Goal: Task Accomplishment & Management: Manage account settings

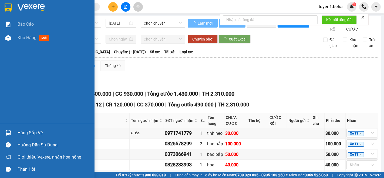
type input "[DATE]"
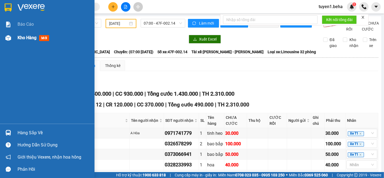
click at [23, 35] on span "Kho hàng" at bounding box center [27, 37] width 19 height 5
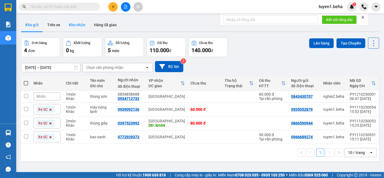
click at [76, 27] on button "Kho nhận" at bounding box center [77, 24] width 25 height 13
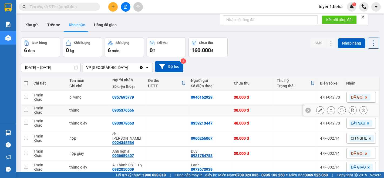
scroll to position [25, 0]
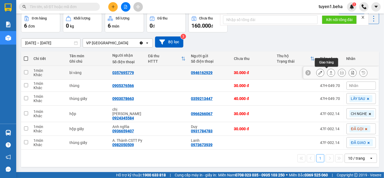
click at [328, 72] on button at bounding box center [331, 72] width 8 height 9
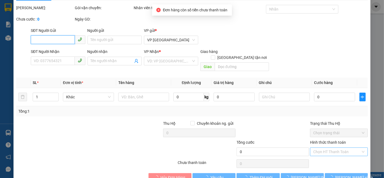
scroll to position [22, 0]
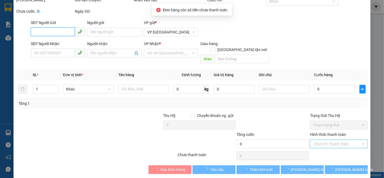
type input "0946162929"
type input "0357695779"
type input "30.000"
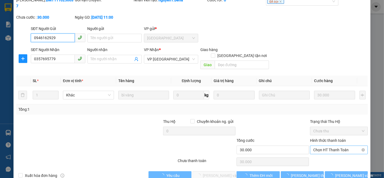
click at [316, 146] on span "Chọn HT Thanh Toán" at bounding box center [338, 150] width 51 height 8
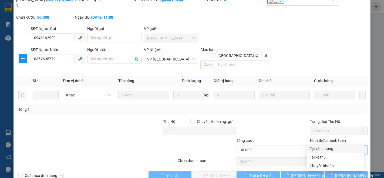
click at [318, 146] on div "Tại văn phòng" at bounding box center [335, 149] width 50 height 6
type input "0"
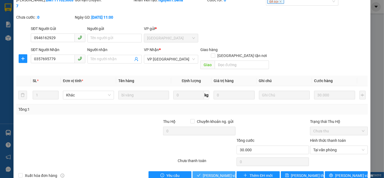
drag, startPoint x: 210, startPoint y: 164, endPoint x: 208, endPoint y: 162, distance: 2.8
click at [209, 173] on span "[PERSON_NAME] và Giao hàng" at bounding box center [229, 176] width 52 height 6
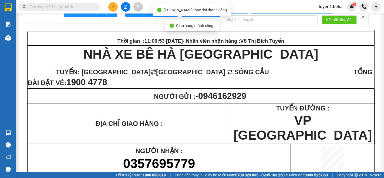
scroll to position [30, 0]
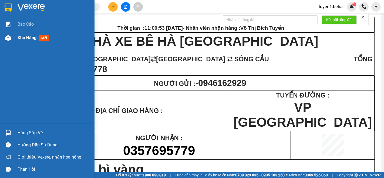
click at [24, 38] on span "Kho hàng" at bounding box center [27, 37] width 19 height 5
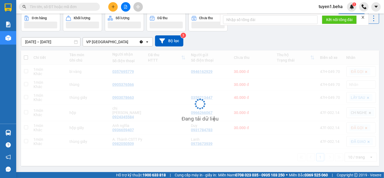
scroll to position [25, 0]
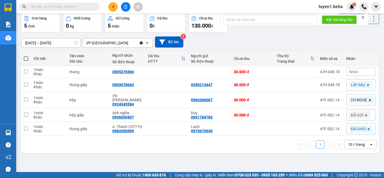
click at [67, 154] on div "ver 1.8.146 Kho gửi Trên xe Kho nhận Hàng đã giao Đơn hàng 5 đơn Khối lượng 0 k…" at bounding box center [200, 81] width 362 height 178
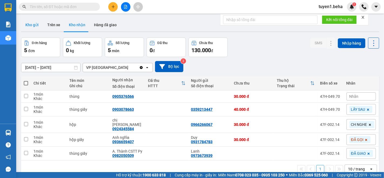
click at [29, 24] on button "Kho gửi" at bounding box center [32, 24] width 22 height 13
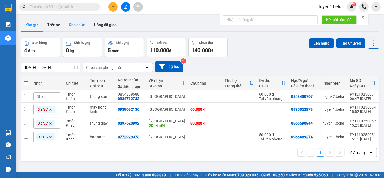
click at [76, 23] on button "Kho nhận" at bounding box center [77, 24] width 25 height 13
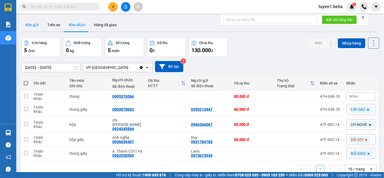
click at [31, 26] on button "Kho gửi" at bounding box center [32, 24] width 22 height 13
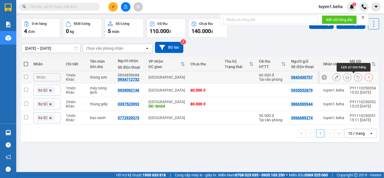
scroll to position [25, 0]
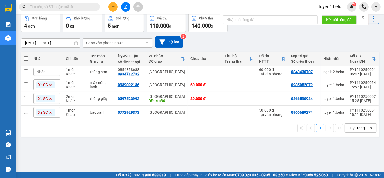
click at [50, 158] on div "ver 1.8.146 Kho gửi Trên xe Kho nhận Hàng đã giao Đơn hàng 4 đơn Khối lượng 0 k…" at bounding box center [200, 81] width 362 height 178
click at [53, 145] on div "ver 1.8.146 Kho gửi Trên xe Kho nhận Hàng đã giao Đơn hàng 4 đơn Khối lượng 0 k…" at bounding box center [200, 81] width 362 height 178
click at [49, 85] on icon at bounding box center [50, 84] width 3 height 3
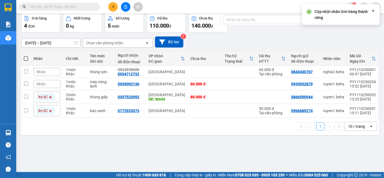
click at [50, 97] on icon at bounding box center [50, 97] width 2 height 2
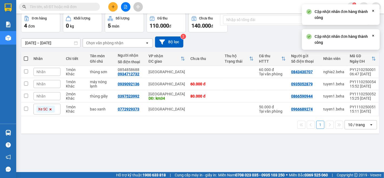
click at [50, 110] on icon at bounding box center [50, 109] width 3 height 3
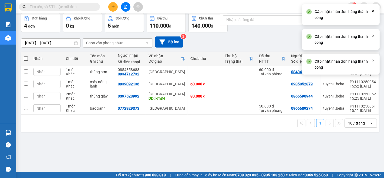
click at [116, 158] on div "ver 1.8.146 Kho gửi Trên xe Kho nhận Hàng đã giao Đơn hàng 4 đơn Khối lượng 0 k…" at bounding box center [200, 81] width 362 height 178
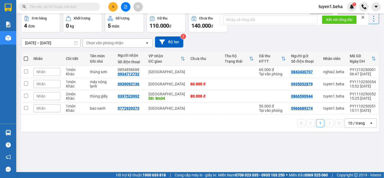
scroll to position [0, 0]
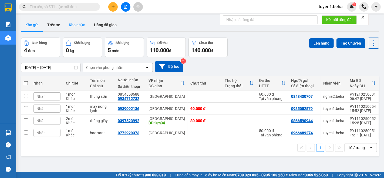
click at [79, 25] on button "Kho nhận" at bounding box center [77, 24] width 25 height 13
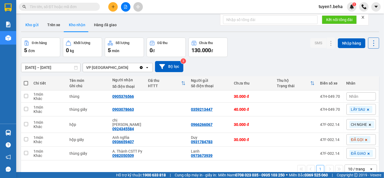
click at [29, 23] on button "Kho gửi" at bounding box center [32, 24] width 22 height 13
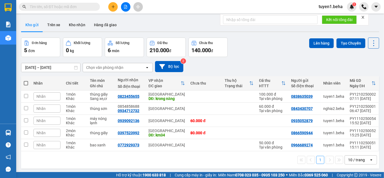
click at [363, 19] on icon "close" at bounding box center [363, 17] width 4 height 4
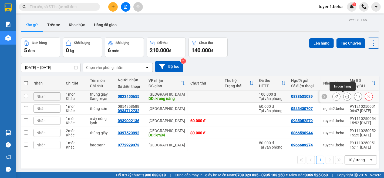
click at [345, 97] on icon at bounding box center [347, 97] width 4 height 4
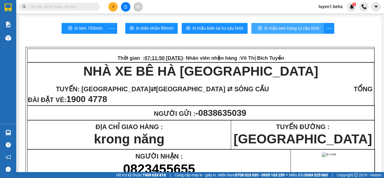
click at [276, 25] on span "In mẫu tem hàng tự cấu hình" at bounding box center [291, 28] width 55 height 7
click at [280, 26] on span "In mẫu tem hàng tự cấu hình" at bounding box center [289, 28] width 55 height 7
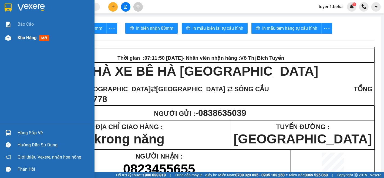
click at [26, 34] on div "Kho hàng mới" at bounding box center [54, 38] width 73 height 14
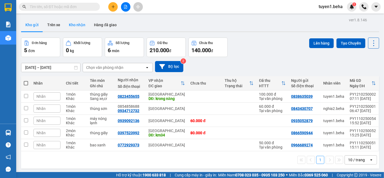
click at [75, 23] on button "Kho nhận" at bounding box center [77, 24] width 25 height 13
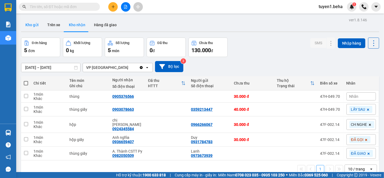
click at [33, 25] on button "Kho gửi" at bounding box center [32, 24] width 22 height 13
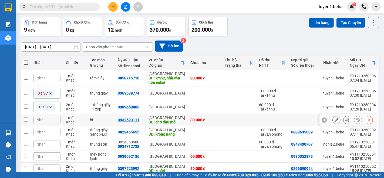
scroll to position [30, 0]
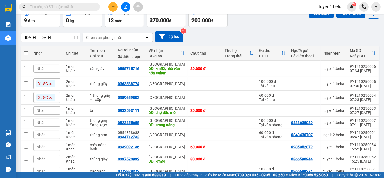
click at [43, 107] on div "Nhãn" at bounding box center [46, 110] width 27 height 8
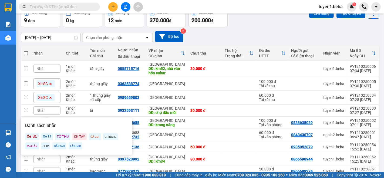
click at [35, 137] on div "Xe SC" at bounding box center [32, 136] width 14 height 7
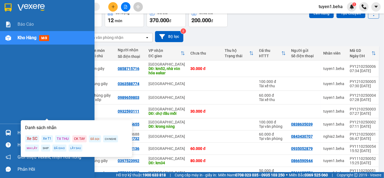
click at [13, 85] on div "Báo cáo Kho hàng mới" at bounding box center [47, 71] width 95 height 106
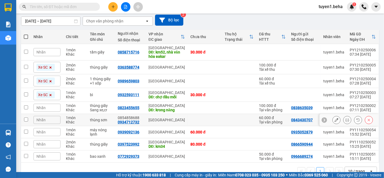
scroll to position [59, 0]
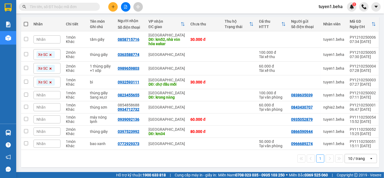
click at [25, 21] on label at bounding box center [26, 23] width 4 height 5
click at [26, 21] on input "checkbox" at bounding box center [26, 21] width 0 height 0
checkbox input "true"
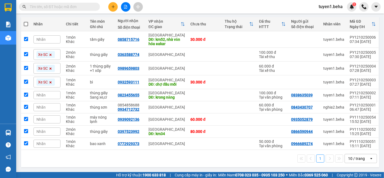
checkbox input "true"
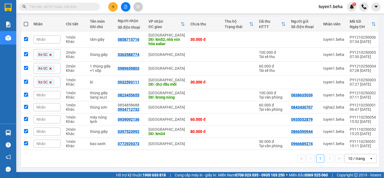
checkbox input "true"
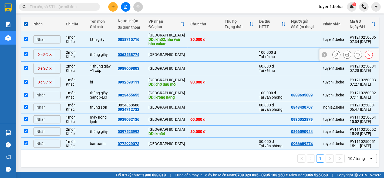
scroll to position [0, 0]
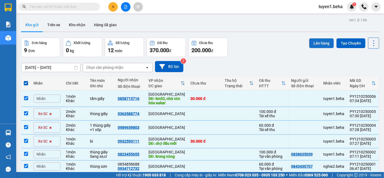
click at [318, 43] on button "Lên hàng" at bounding box center [321, 43] width 25 height 10
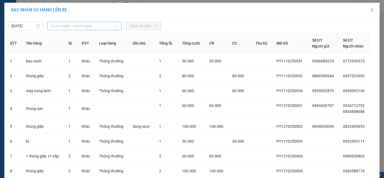
click at [78, 28] on span "Chọn tuyến - nhóm tuyến" at bounding box center [85, 26] width 68 height 8
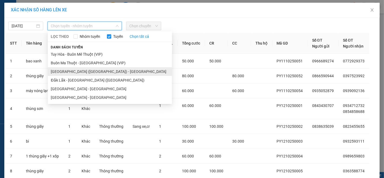
click at [78, 69] on li "[GEOGRAPHIC_DATA] ([GEOGRAPHIC_DATA]) - [GEOGRAPHIC_DATA]" at bounding box center [110, 71] width 124 height 9
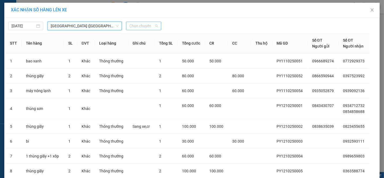
click at [136, 27] on span "Chọn chuyến" at bounding box center [143, 26] width 28 height 8
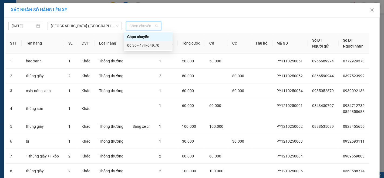
click at [144, 45] on div "06:30 - 47H-049.70" at bounding box center [148, 45] width 42 height 6
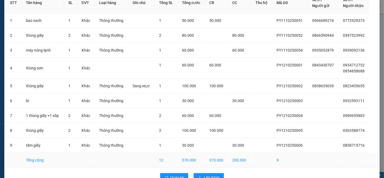
scroll to position [61, 0]
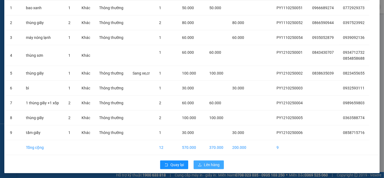
click at [206, 162] on span "Lên hàng" at bounding box center [212, 165] width 16 height 6
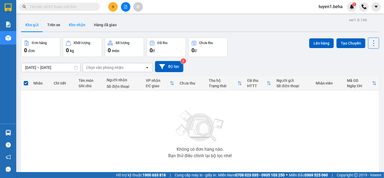
click at [80, 24] on button "Kho nhận" at bounding box center [77, 24] width 25 height 13
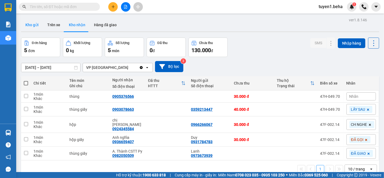
click at [33, 24] on button "Kho gửi" at bounding box center [32, 24] width 22 height 13
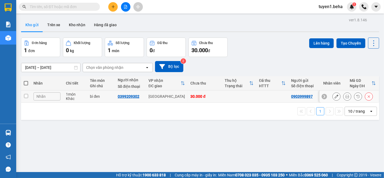
click at [25, 96] on input "checkbox" at bounding box center [26, 96] width 4 height 4
checkbox input "true"
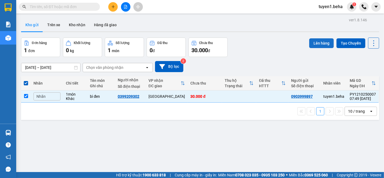
click at [313, 46] on button "Lên hàng" at bounding box center [321, 43] width 25 height 10
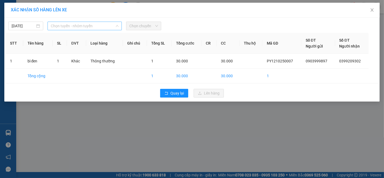
click at [95, 22] on span "Chọn tuyến - nhóm tuyến" at bounding box center [85, 26] width 68 height 8
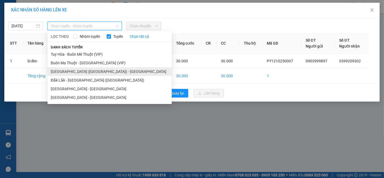
click at [68, 73] on li "[GEOGRAPHIC_DATA] ([GEOGRAPHIC_DATA]) - [GEOGRAPHIC_DATA]" at bounding box center [110, 71] width 124 height 9
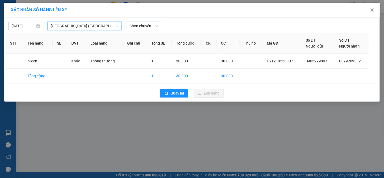
click at [141, 28] on span "Chọn chuyến" at bounding box center [143, 26] width 28 height 8
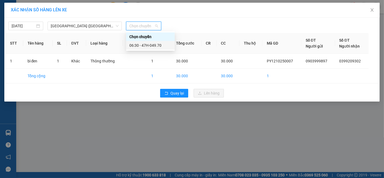
click at [163, 46] on div "06:30 - 47H-049.70" at bounding box center [150, 45] width 42 height 6
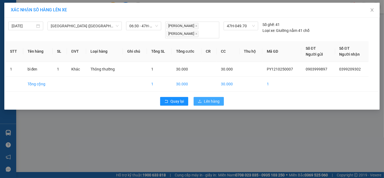
click at [214, 100] on span "Lên hàng" at bounding box center [212, 101] width 16 height 6
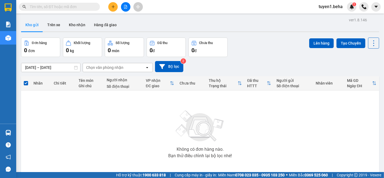
click at [56, 124] on div "Không có đơn hàng nào. Bạn thử điều chỉnh lại bộ lọc nhé!" at bounding box center [200, 132] width 353 height 81
click at [69, 26] on button "Kho nhận" at bounding box center [77, 24] width 25 height 13
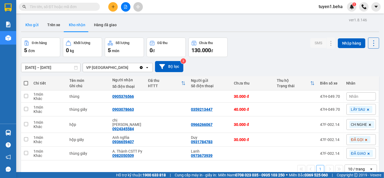
click at [32, 26] on button "Kho gửi" at bounding box center [32, 24] width 22 height 13
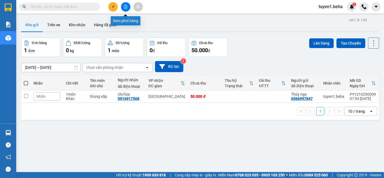
click at [124, 7] on icon "file-add" at bounding box center [126, 7] width 4 height 4
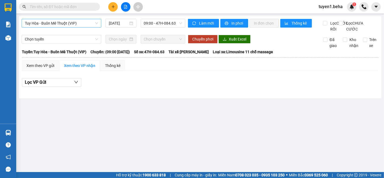
click at [69, 21] on span "Tuy Hòa - Buôn Mê Thuột (VIP)" at bounding box center [61, 23] width 73 height 8
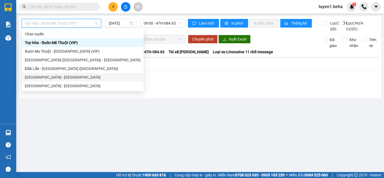
click at [58, 79] on div "[GEOGRAPHIC_DATA] - [GEOGRAPHIC_DATA]" at bounding box center [83, 77] width 116 height 6
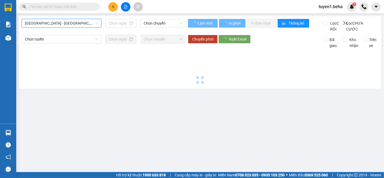
type input "[DATE]"
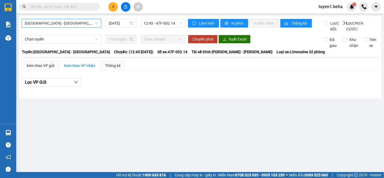
click at [59, 26] on span "[GEOGRAPHIC_DATA] - [GEOGRAPHIC_DATA]" at bounding box center [61, 23] width 73 height 8
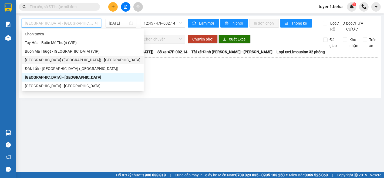
click at [49, 56] on div "[GEOGRAPHIC_DATA] ([GEOGRAPHIC_DATA]) - [GEOGRAPHIC_DATA]" at bounding box center [83, 60] width 122 height 9
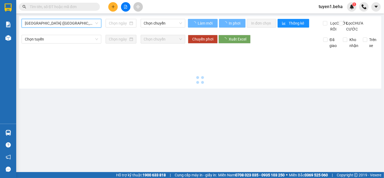
type input "[DATE]"
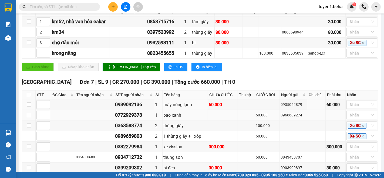
scroll to position [137, 0]
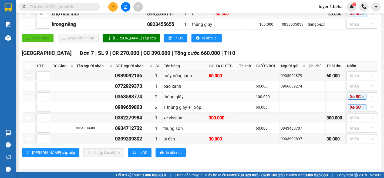
click at [61, 97] on td at bounding box center [63, 97] width 24 height 11
click at [64, 98] on td at bounding box center [63, 97] width 24 height 11
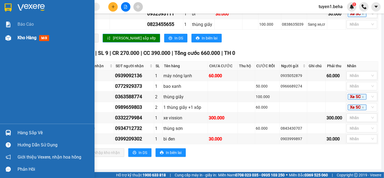
click at [18, 39] on span "Kho hàng" at bounding box center [27, 37] width 19 height 5
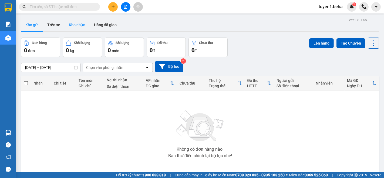
click at [78, 25] on button "Kho nhận" at bounding box center [77, 24] width 25 height 13
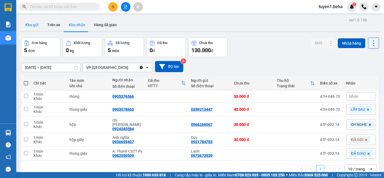
click at [35, 25] on button "Kho gửi" at bounding box center [32, 24] width 22 height 13
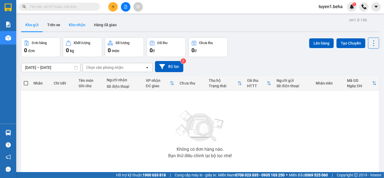
click at [76, 28] on button "Kho nhận" at bounding box center [77, 24] width 25 height 13
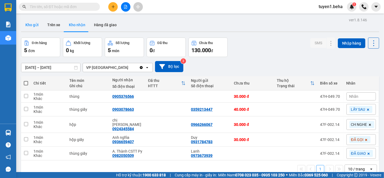
click at [33, 25] on button "Kho gửi" at bounding box center [32, 24] width 22 height 13
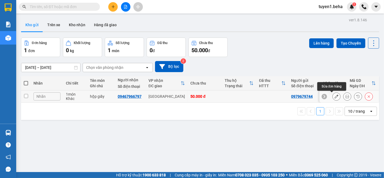
click at [333, 96] on button at bounding box center [337, 96] width 8 height 9
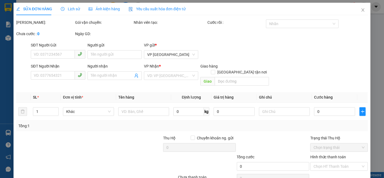
type input "0979679744"
type input "09467966797"
type input "50.000"
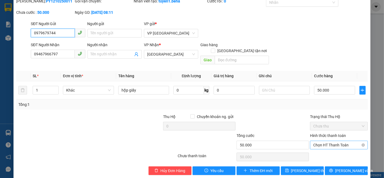
scroll to position [22, 0]
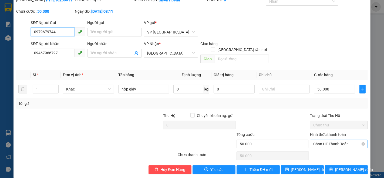
click at [325, 140] on span "Chọn HT Thanh Toán" at bounding box center [338, 144] width 51 height 8
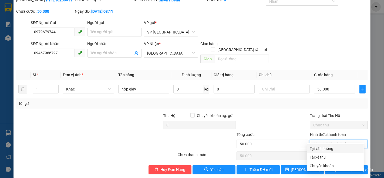
click at [323, 147] on div "Tại văn phòng" at bounding box center [335, 149] width 50 height 6
type input "0"
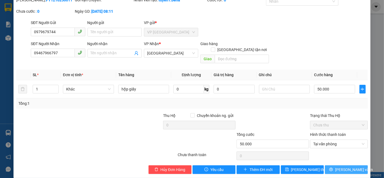
click at [327, 165] on button "[PERSON_NAME] và In" at bounding box center [346, 169] width 43 height 9
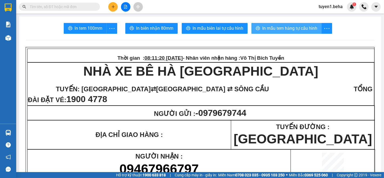
click at [277, 25] on span "In mẫu tem hàng tự cấu hình" at bounding box center [289, 28] width 55 height 7
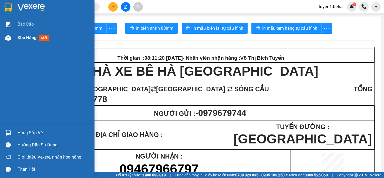
click at [19, 36] on span "Kho hàng" at bounding box center [27, 37] width 19 height 5
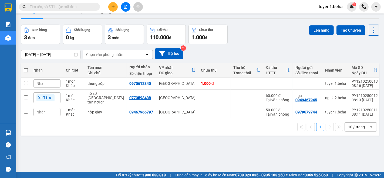
scroll to position [25, 0]
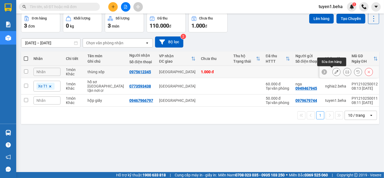
click at [335, 70] on icon at bounding box center [337, 72] width 4 height 4
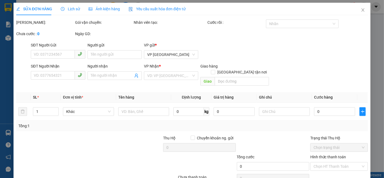
type input "0975612345"
type input "1.000"
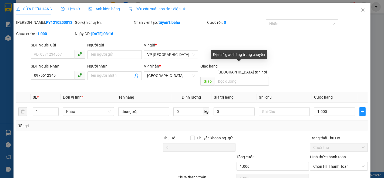
click at [215, 70] on input "[GEOGRAPHIC_DATA] tận nơi" at bounding box center [213, 72] width 4 height 4
checkbox input "true"
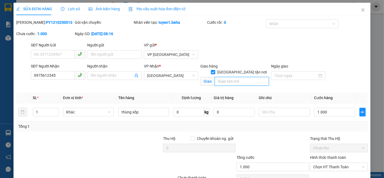
click at [222, 77] on input "search" at bounding box center [242, 81] width 54 height 9
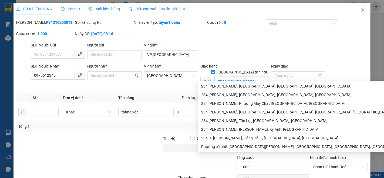
type input "234 [PERSON_NAME]"
click at [237, 28] on div "Cước rồi : 0" at bounding box center [236, 24] width 59 height 11
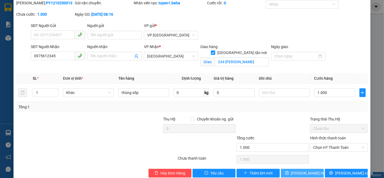
scroll to position [29, 0]
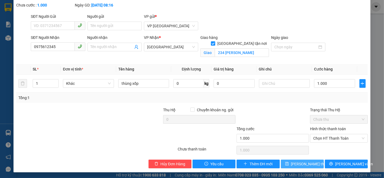
click at [295, 166] on span "[PERSON_NAME] thay đổi" at bounding box center [312, 164] width 43 height 6
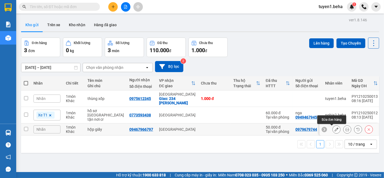
click at [335, 129] on icon at bounding box center [337, 129] width 4 height 4
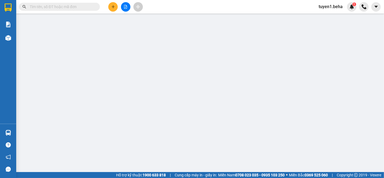
type input "0979679744"
type input "09467966797"
type input "50.000"
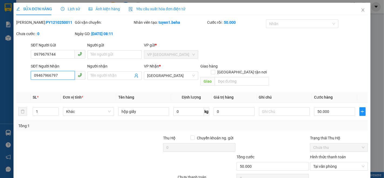
click at [50, 75] on input "09467966797" at bounding box center [53, 75] width 44 height 9
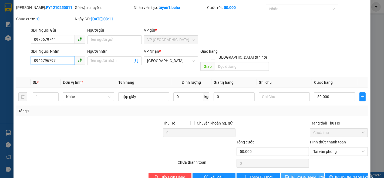
scroll to position [22, 0]
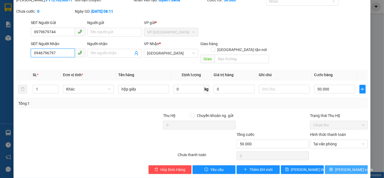
type input "0946796797"
click at [337, 165] on button "[PERSON_NAME] và In" at bounding box center [346, 169] width 43 height 9
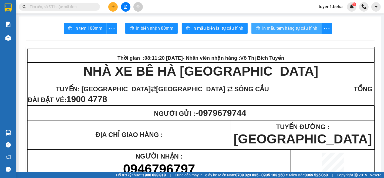
click at [293, 30] on span "In mẫu tem hàng tự cấu hình" at bounding box center [289, 28] width 55 height 7
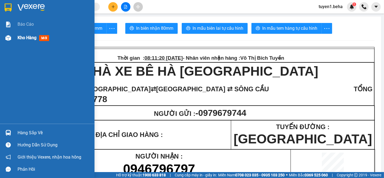
click at [21, 38] on span "Kho hàng" at bounding box center [27, 37] width 19 height 5
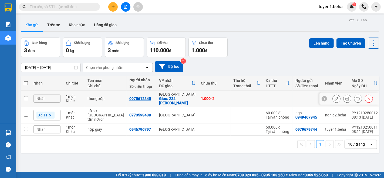
scroll to position [25, 0]
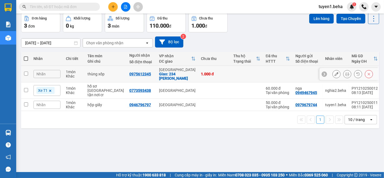
click at [24, 73] on input "checkbox" at bounding box center [26, 74] width 4 height 4
checkbox input "true"
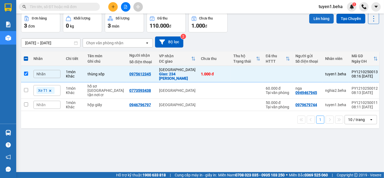
click at [323, 16] on button "Lên hàng" at bounding box center [321, 19] width 25 height 10
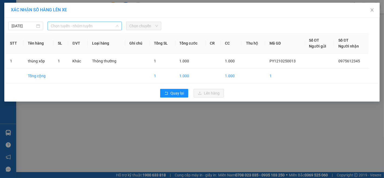
click at [86, 27] on span "Chọn tuyến - nhóm tuyến" at bounding box center [85, 26] width 68 height 8
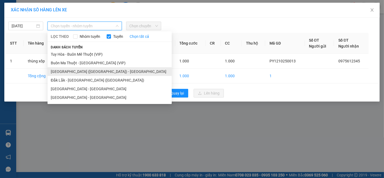
click at [67, 71] on li "[GEOGRAPHIC_DATA] ([GEOGRAPHIC_DATA]) - [GEOGRAPHIC_DATA]" at bounding box center [110, 71] width 124 height 9
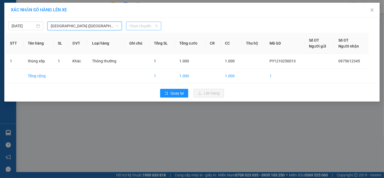
click at [142, 22] on span "Chọn chuyến" at bounding box center [143, 26] width 28 height 8
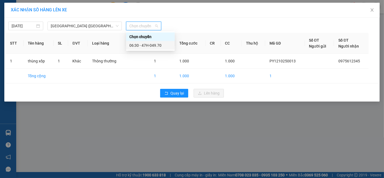
click at [155, 43] on div "06:30 - 47H-049.70" at bounding box center [150, 45] width 42 height 6
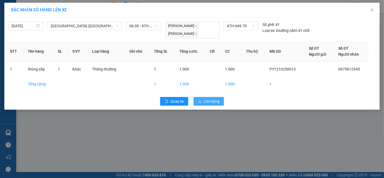
click at [217, 98] on span "Lên hàng" at bounding box center [212, 101] width 16 height 6
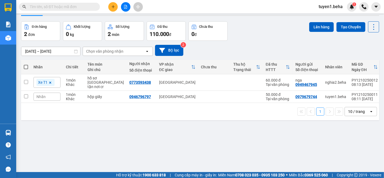
scroll to position [25, 0]
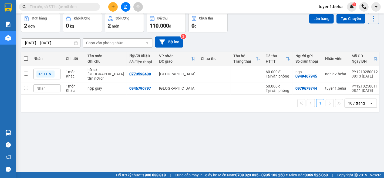
click at [49, 133] on div "ver 1.8.146 Kho gửi Trên xe Kho nhận Hàng đã giao Đơn hàng 2 đơn Khối lượng 0 k…" at bounding box center [200, 81] width 362 height 178
click at [60, 140] on div "ver 1.8.146 Kho gửi Trên xe Kho nhận Hàng đã giao Đơn hàng 2 đơn Khối lượng 0 k…" at bounding box center [200, 81] width 362 height 178
click at [43, 122] on div "ver 1.8.146 Kho gửi Trên xe Kho nhận Hàng đã giao Đơn hàng 2 đơn Khối lượng 0 k…" at bounding box center [200, 81] width 362 height 178
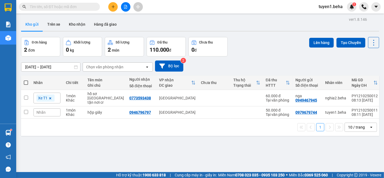
scroll to position [0, 0]
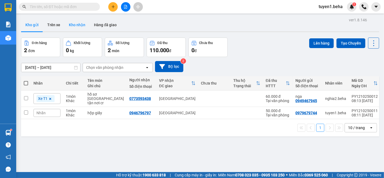
click at [75, 22] on button "Kho nhận" at bounding box center [77, 24] width 25 height 13
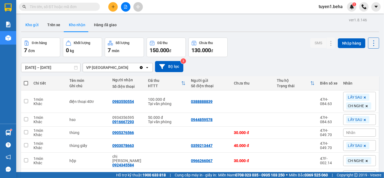
click at [36, 27] on button "Kho gửi" at bounding box center [32, 24] width 22 height 13
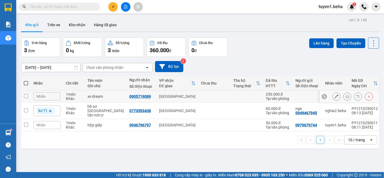
scroll to position [25, 0]
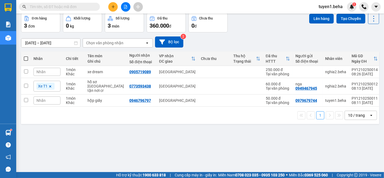
click at [42, 99] on span "Nhãn" at bounding box center [40, 100] width 9 height 4
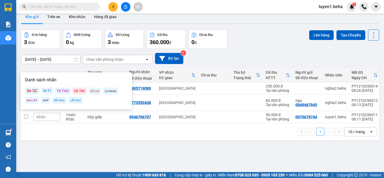
scroll to position [0, 0]
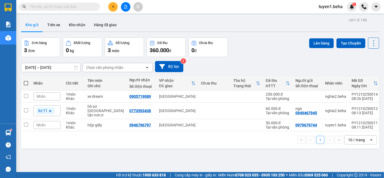
click at [45, 144] on div "1 10 / trang open" at bounding box center [200, 139] width 358 height 17
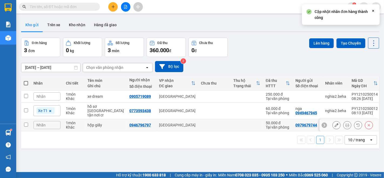
click at [26, 125] on input "checkbox" at bounding box center [26, 125] width 4 height 4
checkbox input "true"
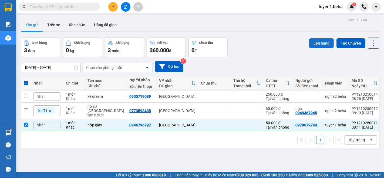
click at [315, 45] on button "Lên hàng" at bounding box center [321, 43] width 25 height 10
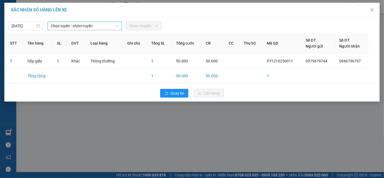
click at [73, 28] on span "Chọn tuyến - nhóm tuyến" at bounding box center [85, 26] width 68 height 8
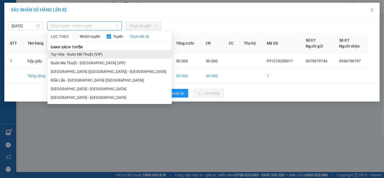
click at [84, 53] on li "Tuy Hòa - Buôn Mê Thuột (VIP)" at bounding box center [110, 54] width 124 height 9
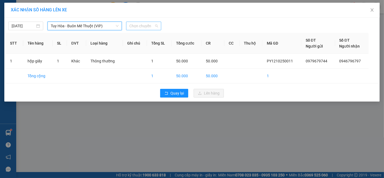
click at [148, 27] on span "Chọn chuyến" at bounding box center [143, 26] width 28 height 8
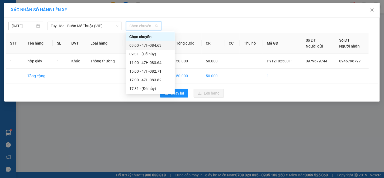
click at [153, 45] on div "09:00 - 47H-084.63" at bounding box center [150, 45] width 42 height 6
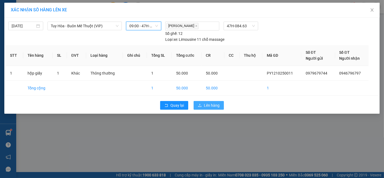
click at [207, 102] on span "Lên hàng" at bounding box center [212, 105] width 16 height 6
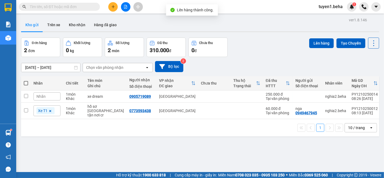
scroll to position [25, 0]
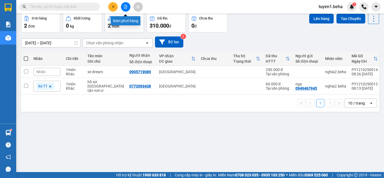
click at [126, 6] on icon "file-add" at bounding box center [125, 7] width 3 height 4
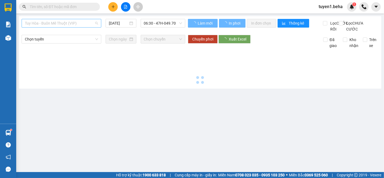
click at [55, 19] on span "Tuy Hòa - Buôn Mê Thuột (VIP)" at bounding box center [61, 23] width 73 height 8
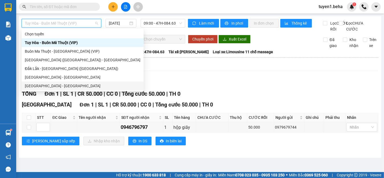
click at [48, 84] on div "[GEOGRAPHIC_DATA] - [GEOGRAPHIC_DATA]" at bounding box center [83, 86] width 116 height 6
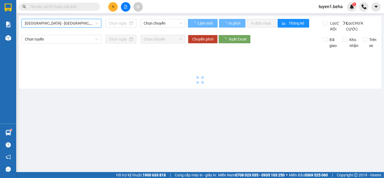
type input "[DATE]"
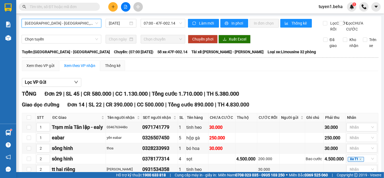
click at [57, 23] on span "[GEOGRAPHIC_DATA] - [GEOGRAPHIC_DATA]" at bounding box center [61, 23] width 73 height 8
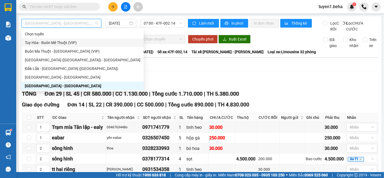
click at [57, 40] on div "Tuy Hòa - Buôn Mê Thuột (VIP)" at bounding box center [83, 43] width 116 height 6
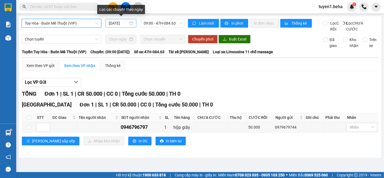
click at [115, 23] on input "[DATE]" at bounding box center [118, 23] width 19 height 6
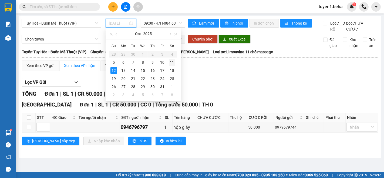
click at [172, 61] on div "11" at bounding box center [172, 62] width 6 height 6
type input "[DATE]"
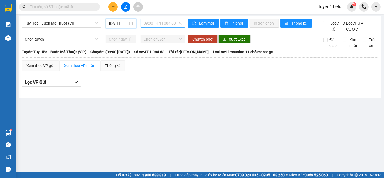
click at [150, 25] on span "09:00 - 47H-084.63" at bounding box center [163, 23] width 38 height 8
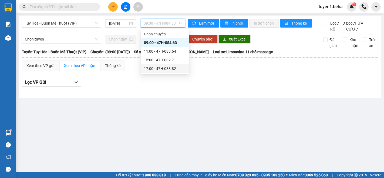
click at [100, 93] on div "Lọc VP Gửi" at bounding box center [200, 83] width 356 height 17
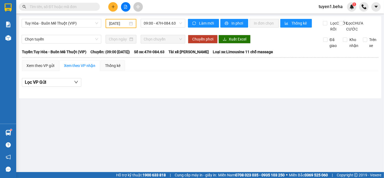
click at [86, 17] on div "Tuy Hòa - Buôn Mê Thuột (VIP) [DATE] 09:00 - 47H-084.63 Làm mới In phơi In đơn …" at bounding box center [200, 57] width 362 height 82
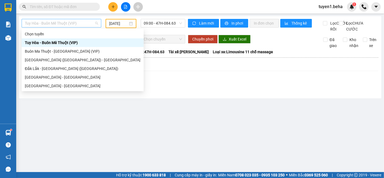
click at [79, 24] on span "Tuy Hòa - Buôn Mê Thuột (VIP)" at bounding box center [61, 23] width 73 height 8
click at [38, 84] on div "[GEOGRAPHIC_DATA] - [GEOGRAPHIC_DATA]" at bounding box center [83, 86] width 116 height 6
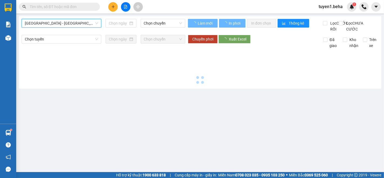
type input "[DATE]"
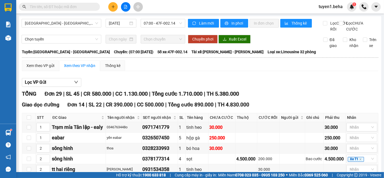
click at [42, 32] on div "[GEOGRAPHIC_DATA] - [GEOGRAPHIC_DATA] [DATE] 07:00 - 47F-002.14" at bounding box center [104, 25] width 164 height 13
click at [51, 24] on span "[GEOGRAPHIC_DATA] - [GEOGRAPHIC_DATA]" at bounding box center [61, 23] width 73 height 8
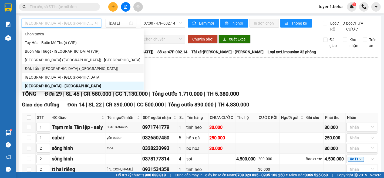
click at [54, 67] on div "Đắk Lắk - [GEOGRAPHIC_DATA] ([GEOGRAPHIC_DATA])" at bounding box center [83, 69] width 116 height 6
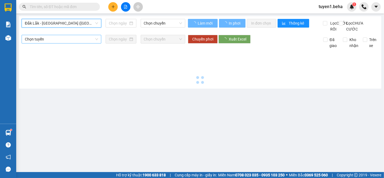
type input "[DATE]"
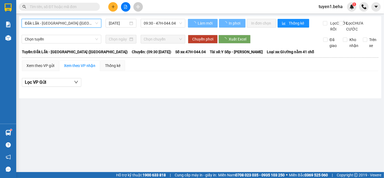
click at [58, 25] on span "Đắk Lắk - [GEOGRAPHIC_DATA] ([GEOGRAPHIC_DATA])" at bounding box center [61, 23] width 73 height 8
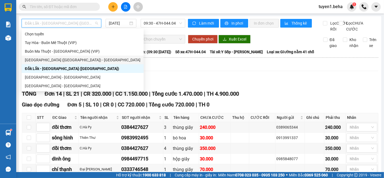
click at [49, 56] on div "[GEOGRAPHIC_DATA] ([GEOGRAPHIC_DATA]) - [GEOGRAPHIC_DATA]" at bounding box center [83, 60] width 122 height 9
type input "[DATE]"
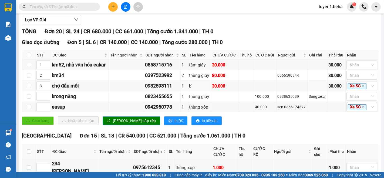
scroll to position [90, 0]
